Goal: Information Seeking & Learning: Learn about a topic

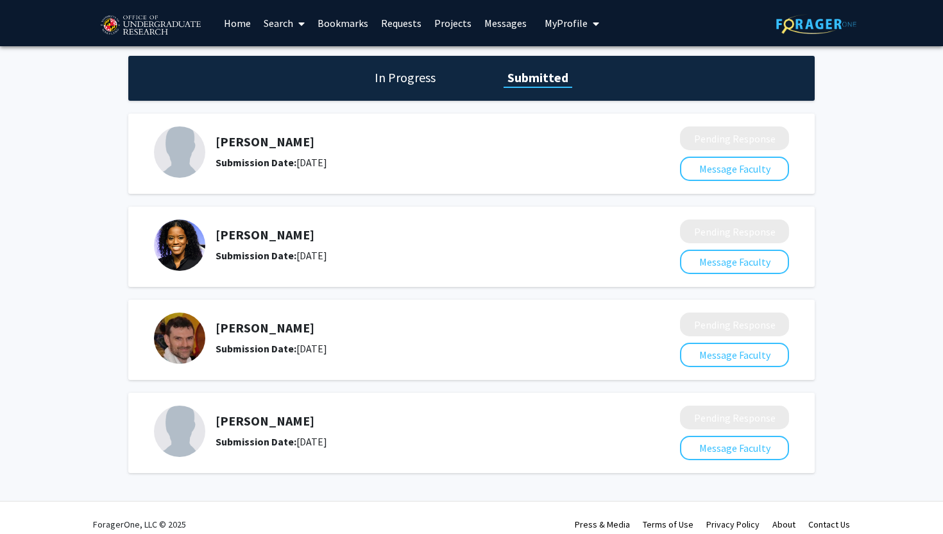
click at [444, 29] on link "Projects" at bounding box center [453, 23] width 50 height 45
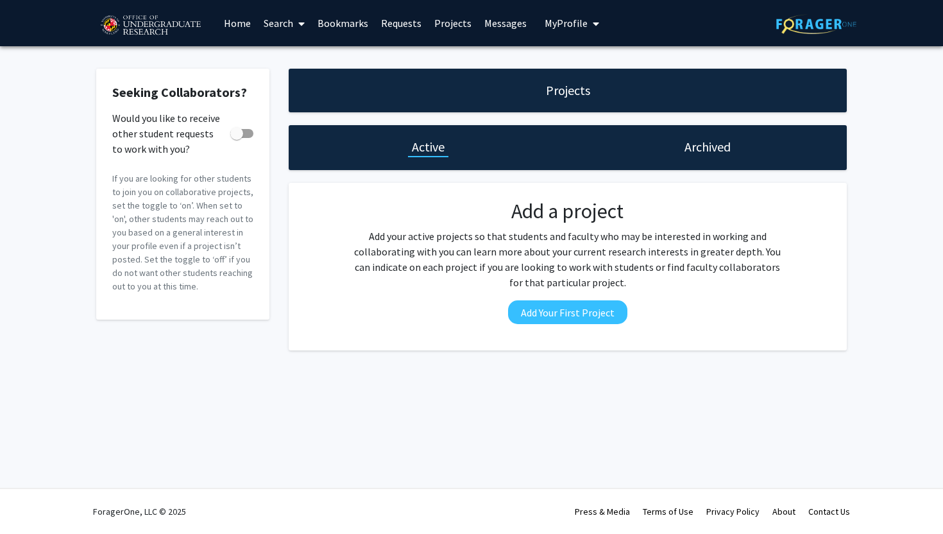
click at [352, 28] on link "Bookmarks" at bounding box center [342, 23] width 63 height 45
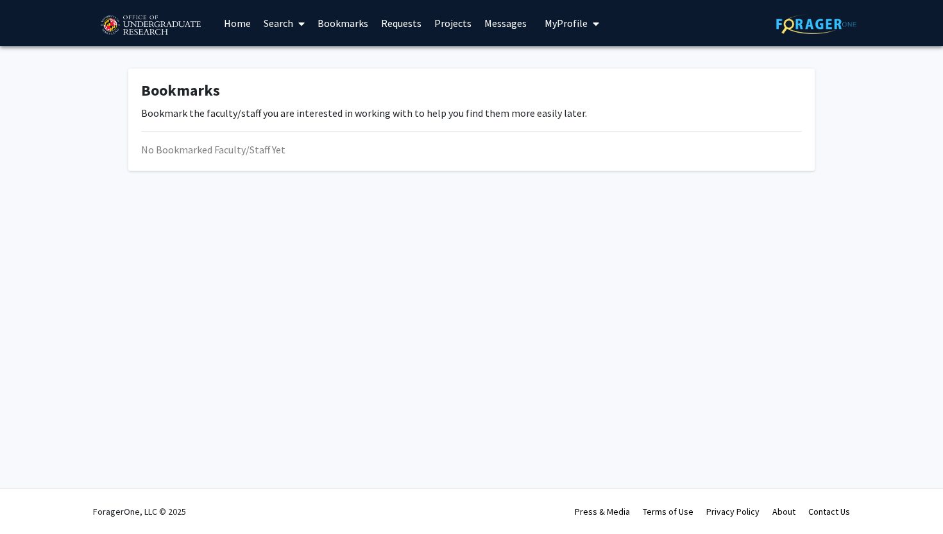
click at [400, 25] on link "Requests" at bounding box center [401, 23] width 53 height 45
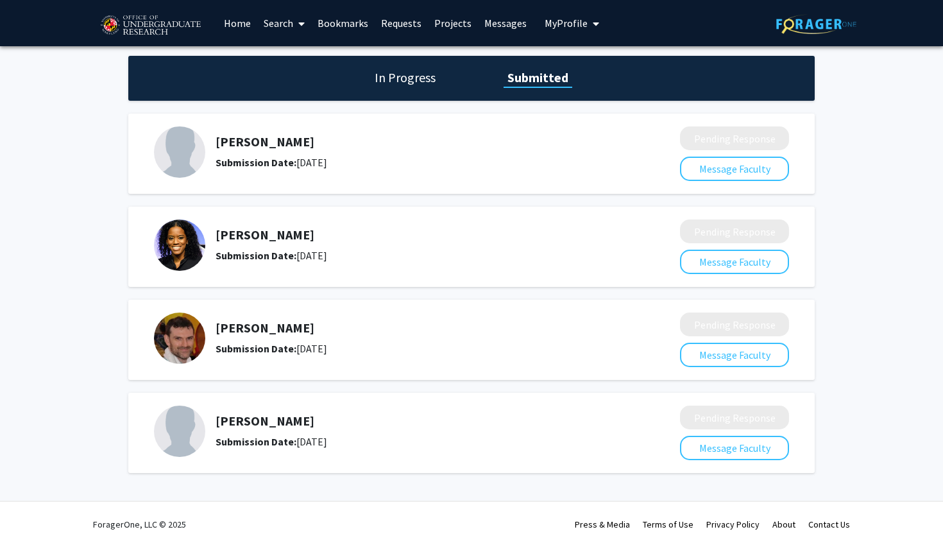
click at [297, 25] on span at bounding box center [299, 23] width 12 height 45
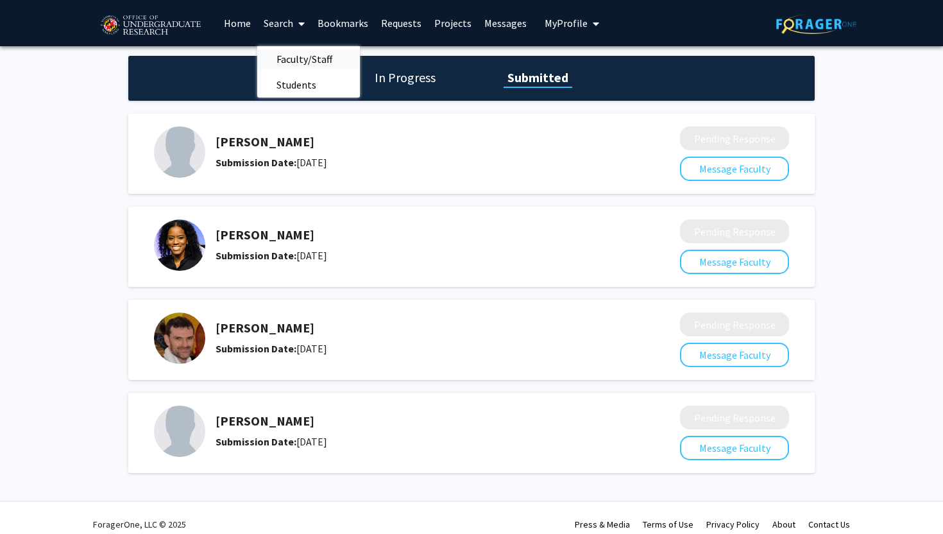
click at [297, 55] on span "Faculty/Staff" at bounding box center [304, 59] width 94 height 26
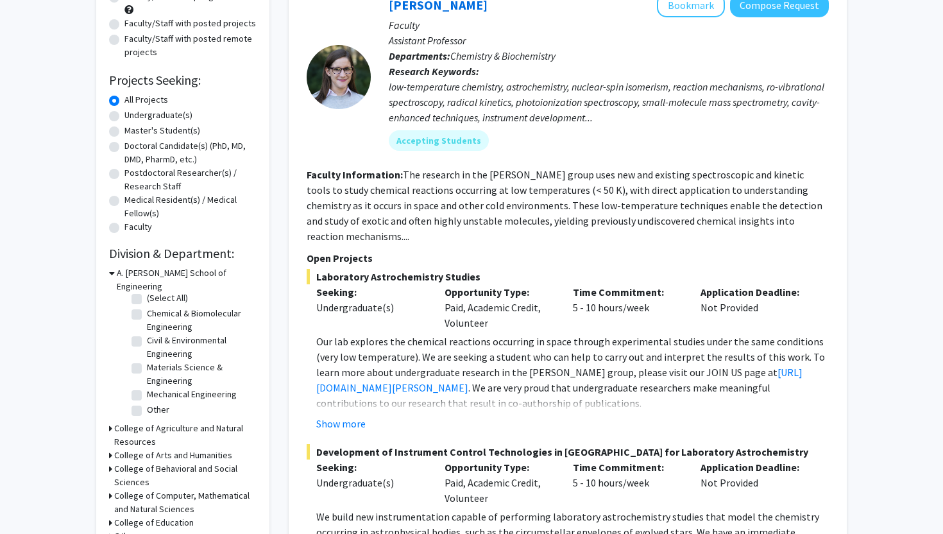
scroll to position [170, 0]
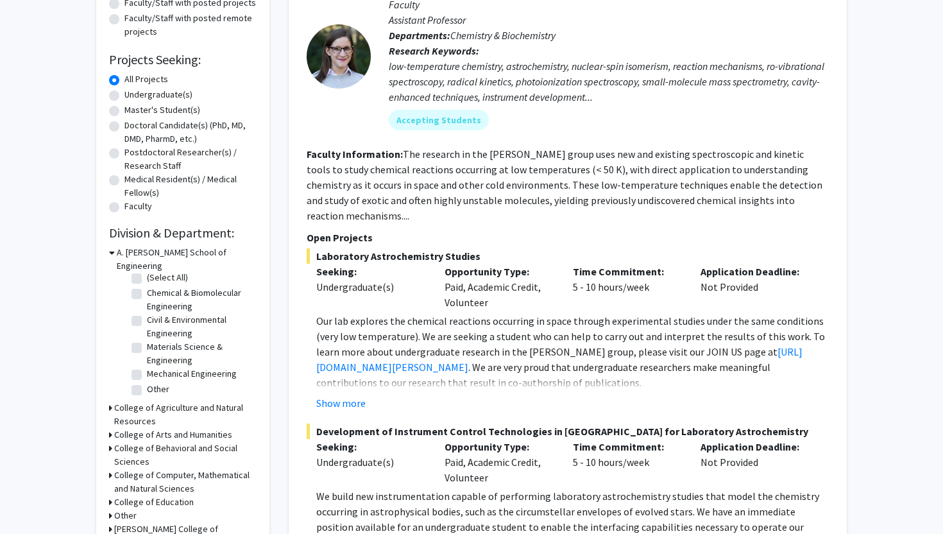
click at [111, 441] on icon at bounding box center [110, 447] width 3 height 13
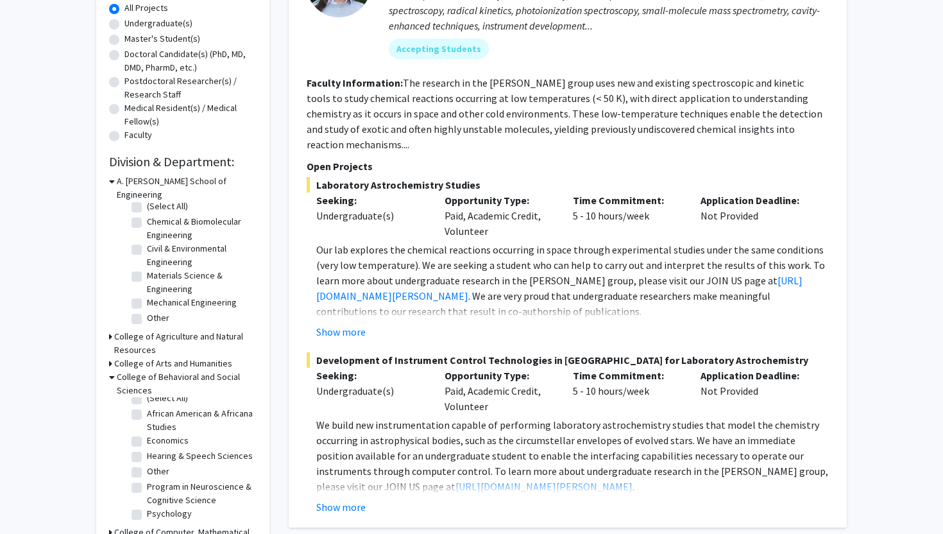
scroll to position [244, 0]
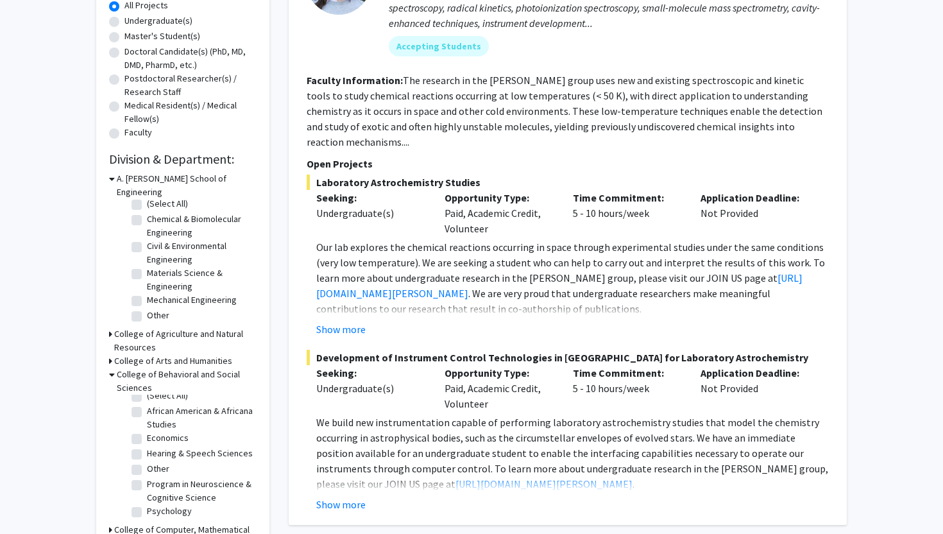
click at [147, 477] on label "Program in Neuroscience & Cognitive Science" at bounding box center [200, 490] width 106 height 27
click at [147, 477] on input "Program in Neuroscience & Cognitive Science" at bounding box center [151, 481] width 8 height 8
checkbox input "true"
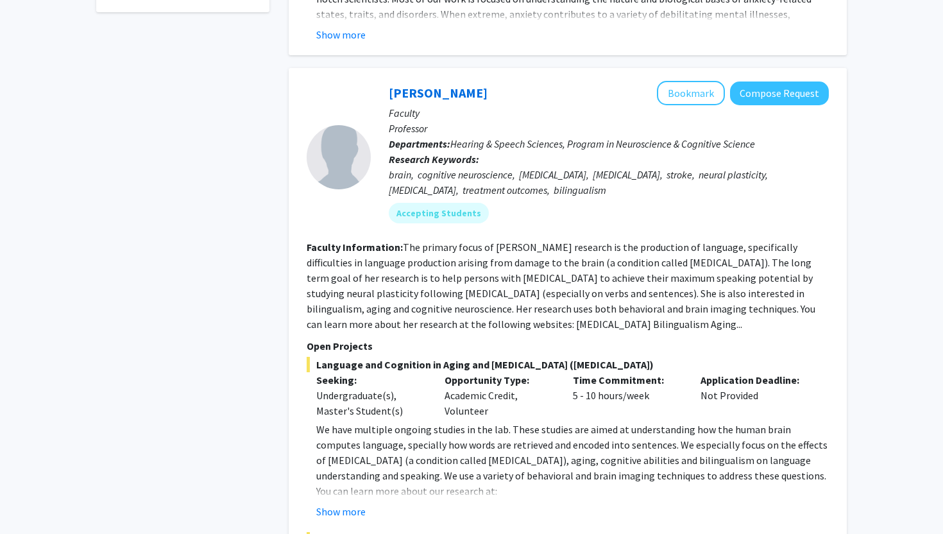
scroll to position [822, 0]
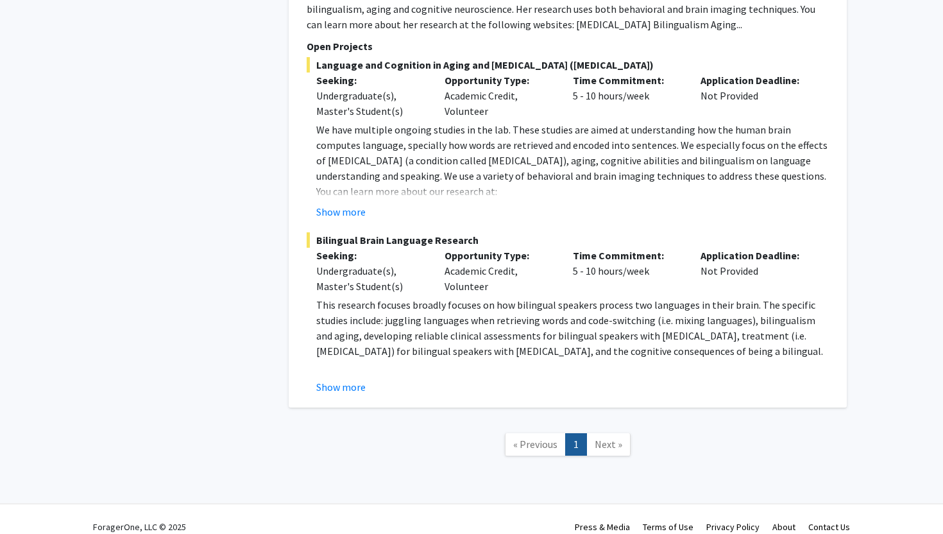
click at [603, 433] on link "Next »" at bounding box center [608, 444] width 44 height 22
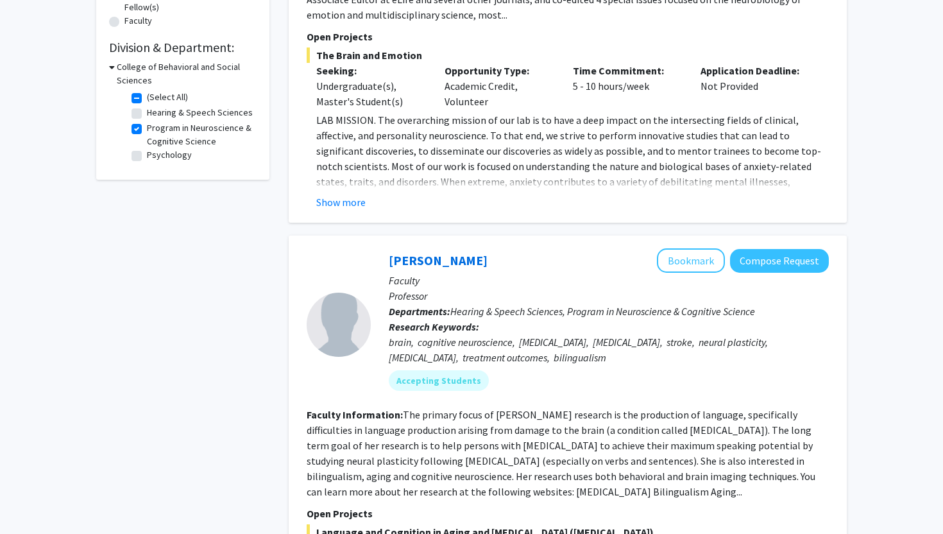
scroll to position [0, 0]
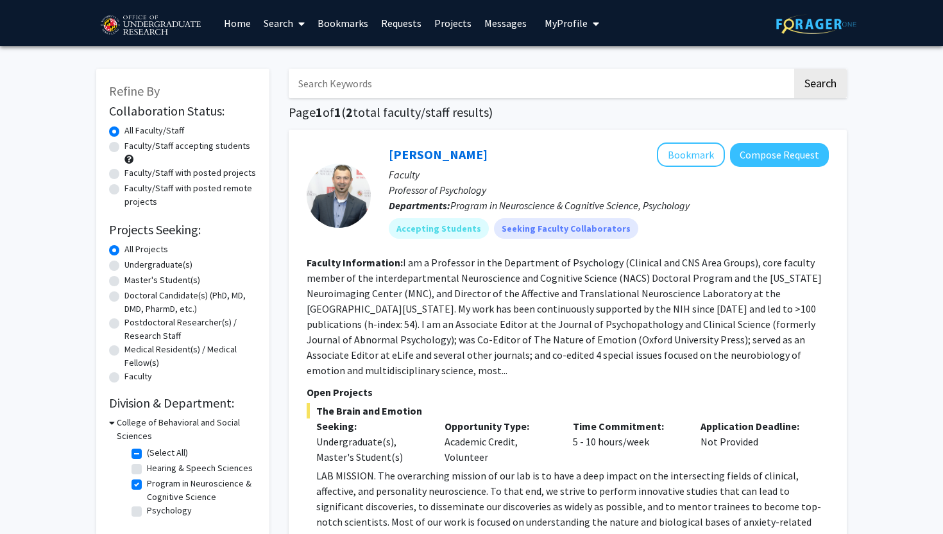
click at [147, 453] on label "(Select All)" at bounding box center [167, 452] width 41 height 13
click at [147, 453] on input "(Select All)" at bounding box center [151, 450] width 8 height 8
checkbox input "false"
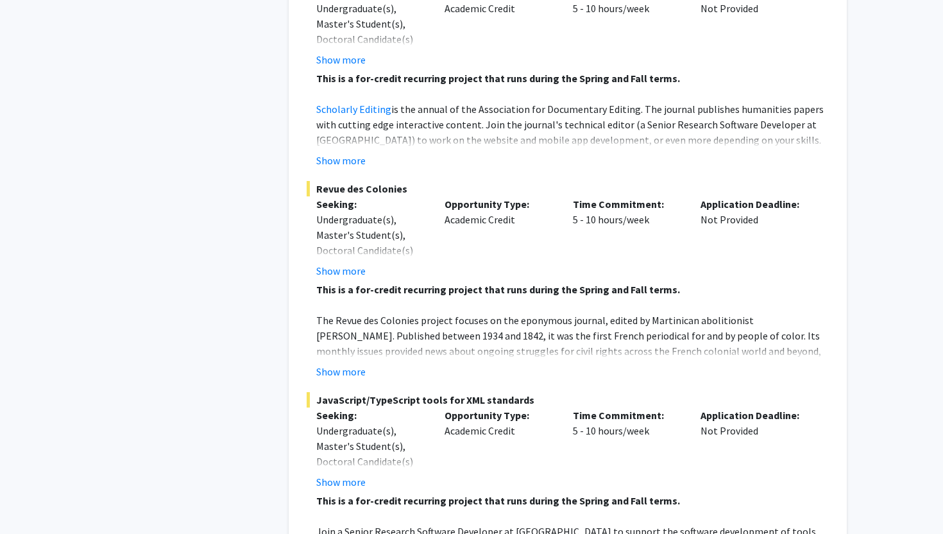
scroll to position [5991, 0]
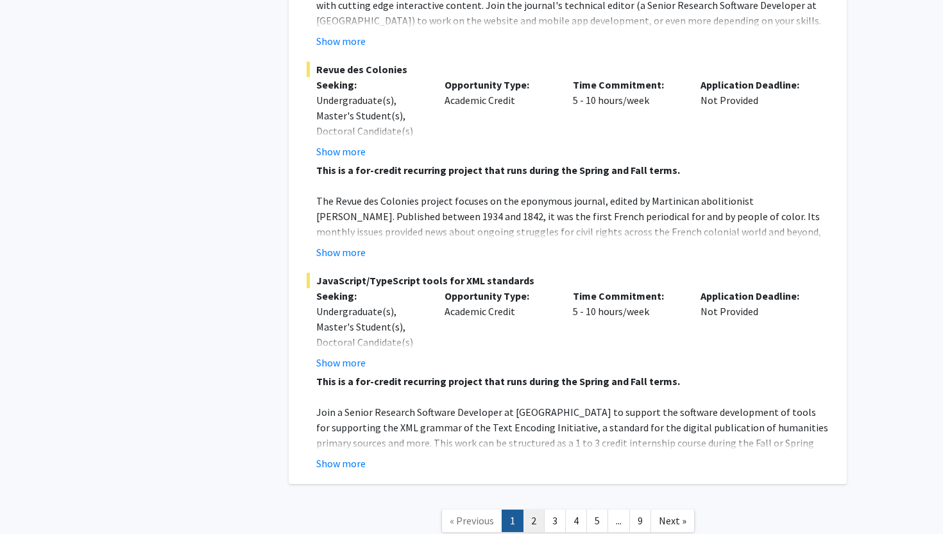
click at [533, 509] on link "2" at bounding box center [534, 520] width 22 height 22
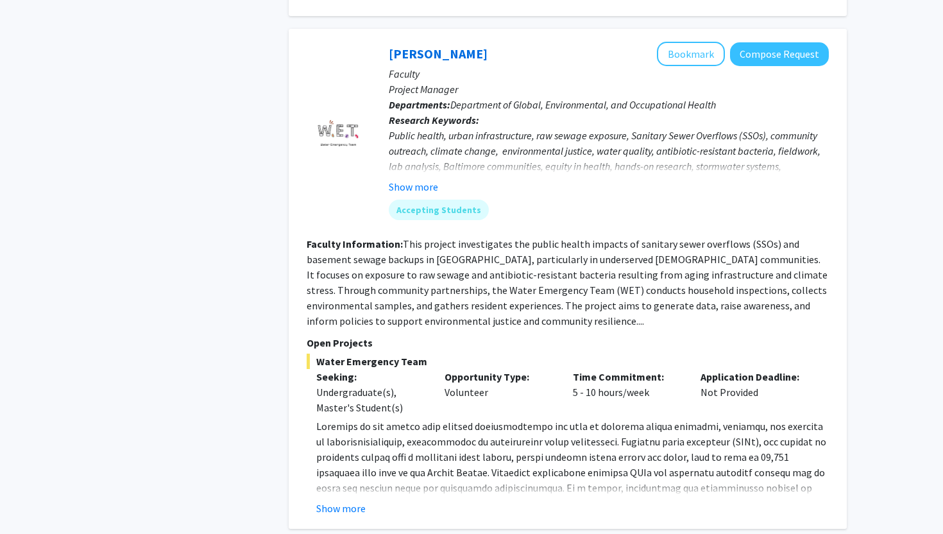
scroll to position [4032, 0]
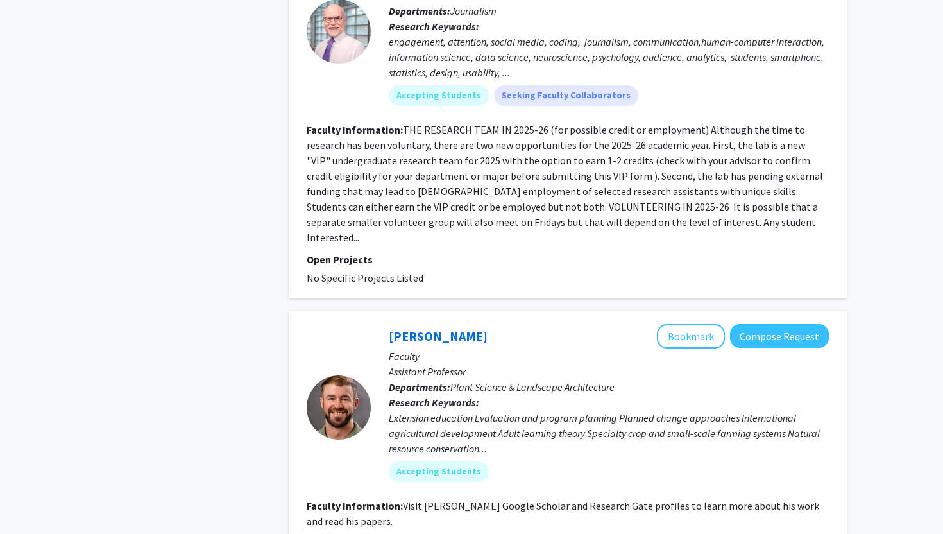
scroll to position [3065, 0]
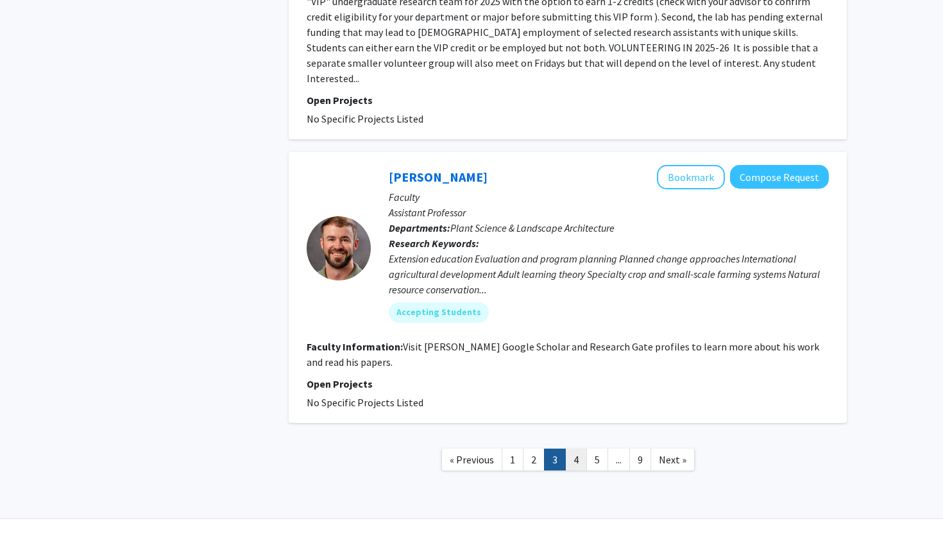
click at [576, 448] on link "4" at bounding box center [576, 459] width 22 height 22
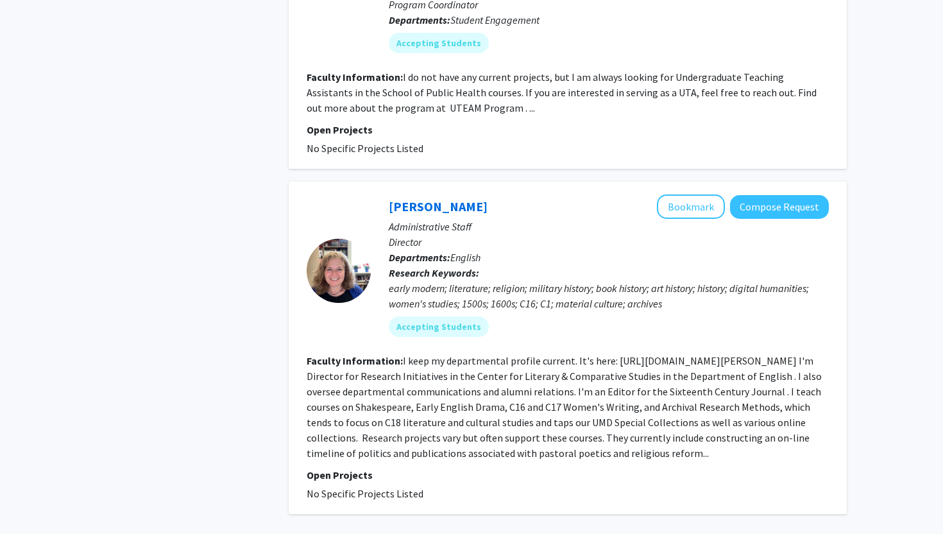
scroll to position [2195, 0]
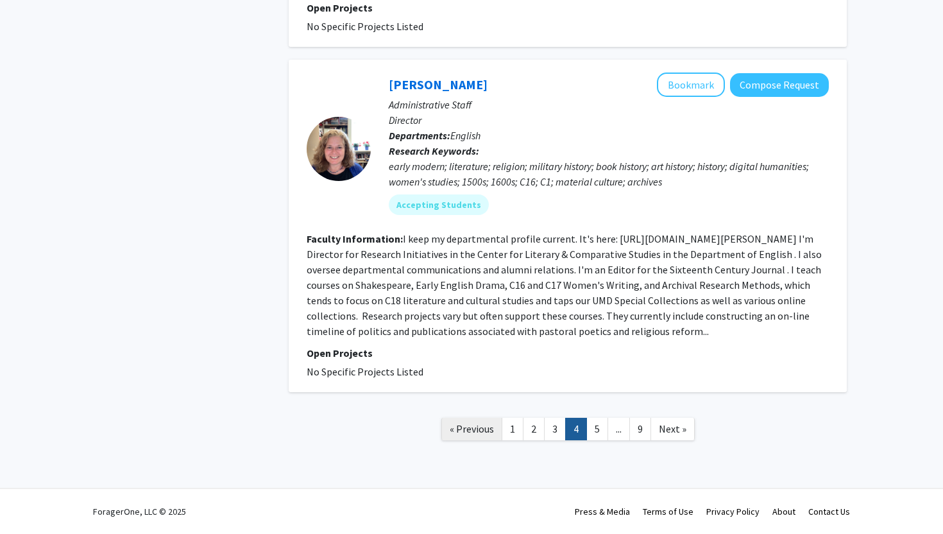
click at [485, 424] on span "« Previous" at bounding box center [472, 428] width 44 height 13
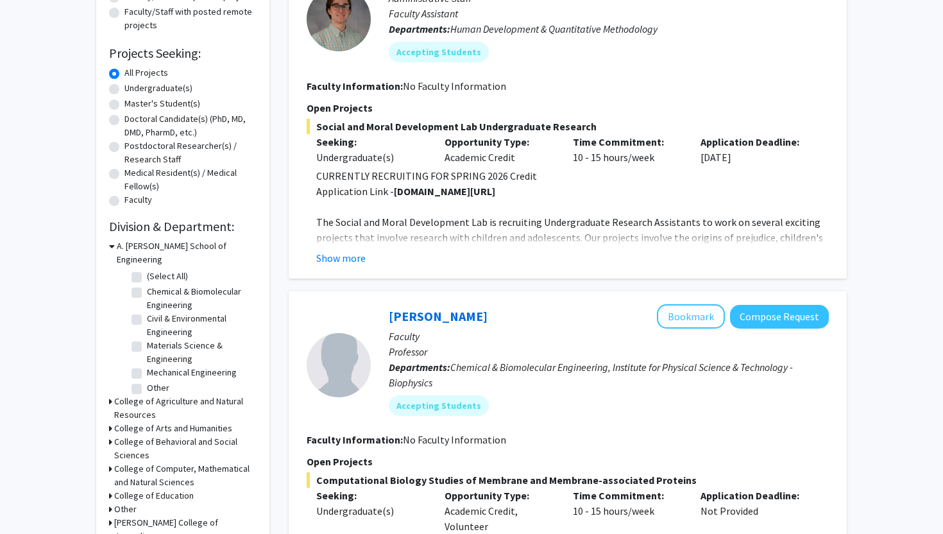
scroll to position [251, 0]
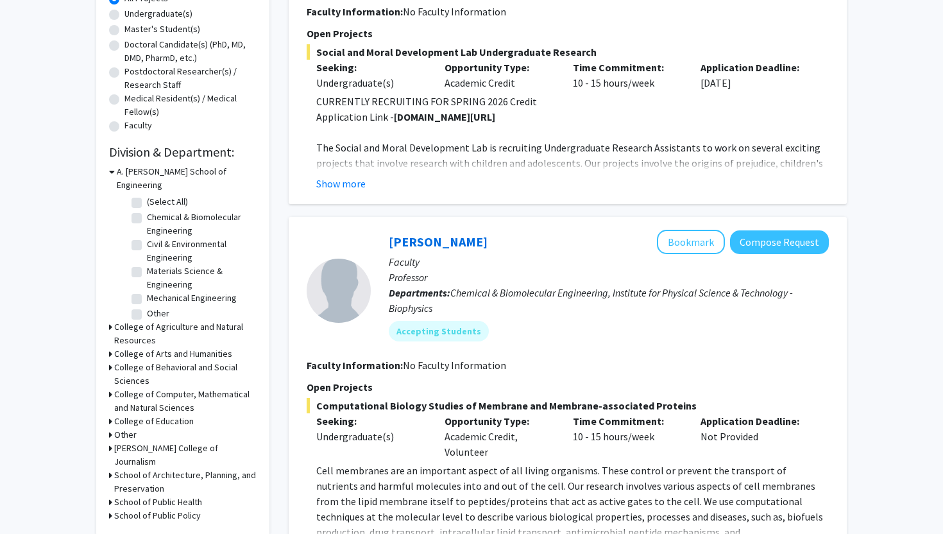
click at [110, 360] on icon at bounding box center [110, 366] width 3 height 13
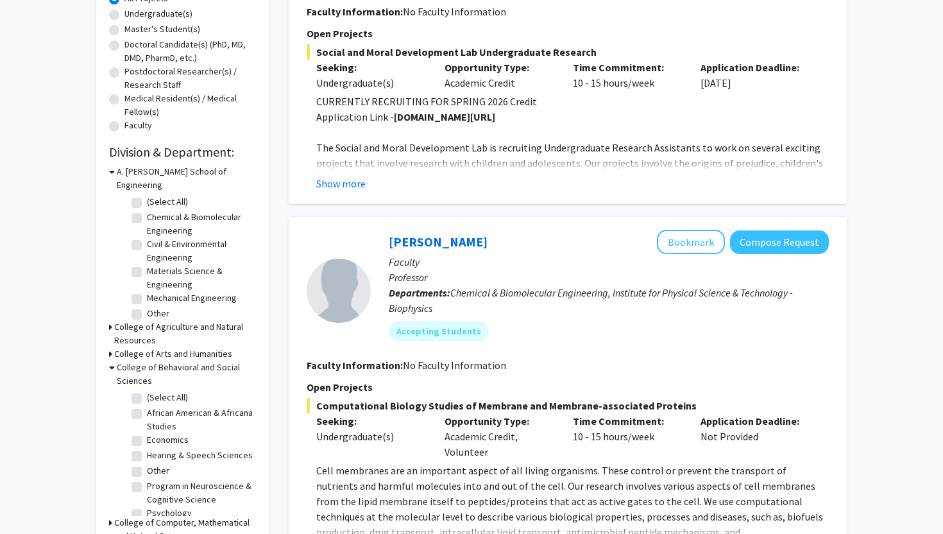
click at [147, 391] on label "(Select All)" at bounding box center [167, 397] width 41 height 13
click at [147, 391] on input "(Select All)" at bounding box center [151, 395] width 8 height 8
checkbox input "true"
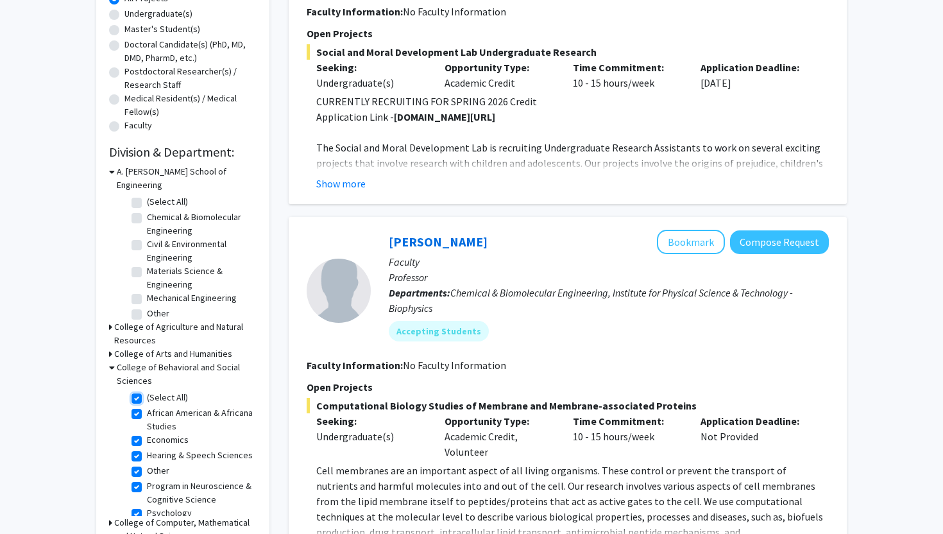
checkbox input "true"
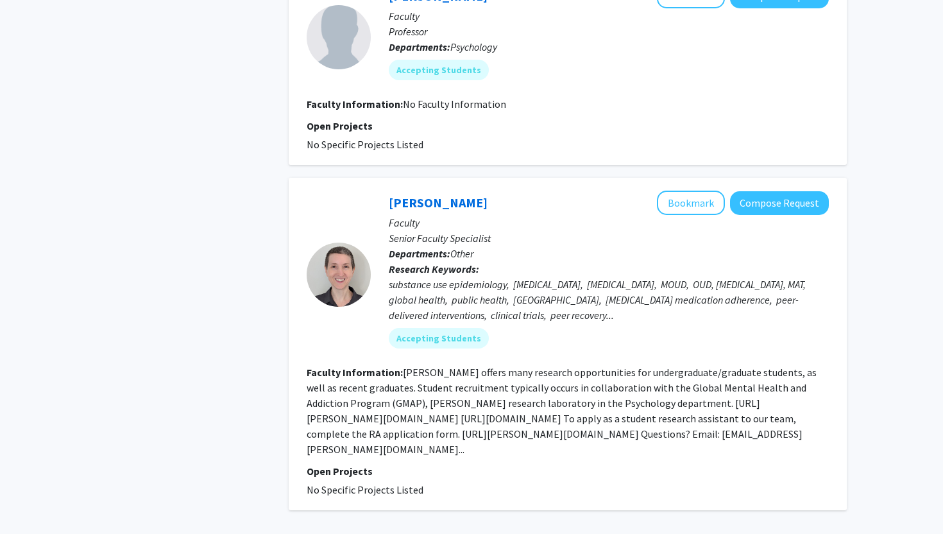
scroll to position [4286, 0]
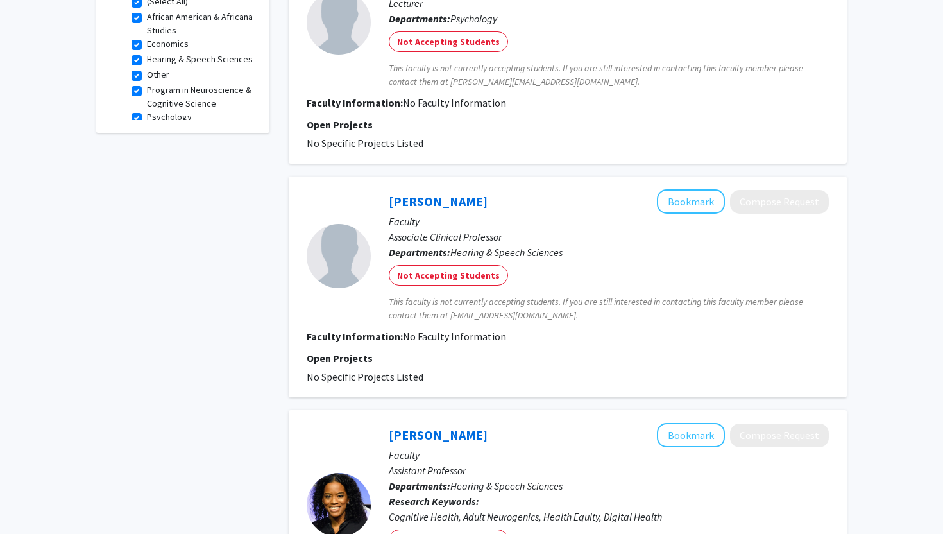
scroll to position [521, 0]
